Goal: Navigation & Orientation: Understand site structure

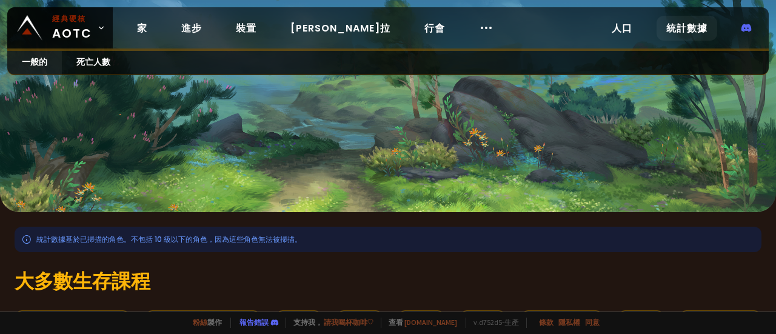
click at [250, 28] on font "裝置" at bounding box center [246, 28] width 21 height 14
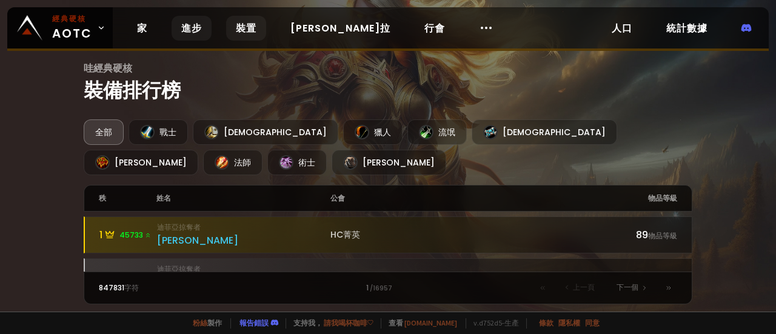
click at [196, 27] on font "進步" at bounding box center [191, 28] width 21 height 14
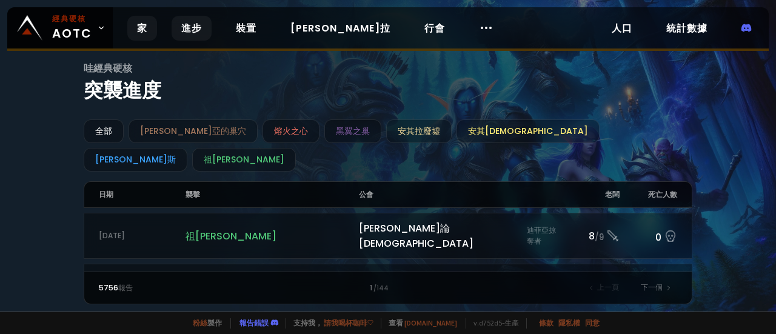
click at [144, 28] on font "家" at bounding box center [142, 28] width 10 height 14
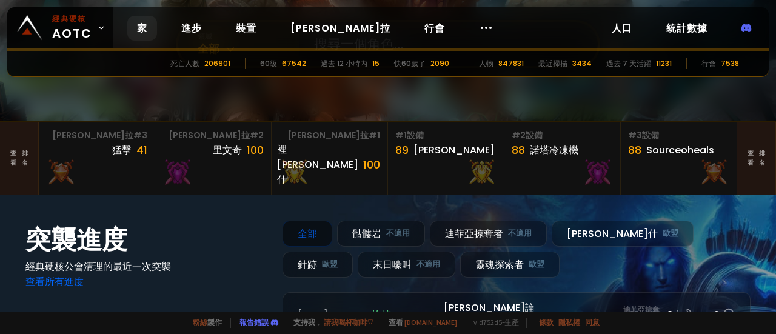
scroll to position [242, 0]
